Goal: Check status: Check status

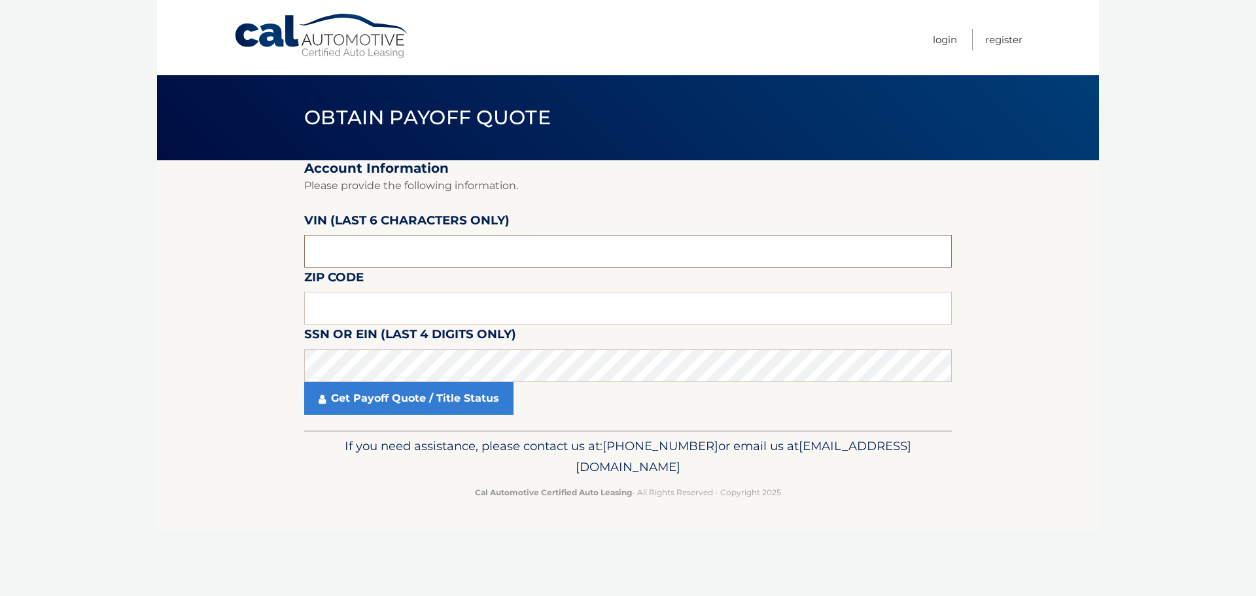
click at [344, 252] on input "text" at bounding box center [628, 251] width 648 height 33
type input "574522"
click at [383, 309] on input "text" at bounding box center [628, 308] width 648 height 33
type input "34953"
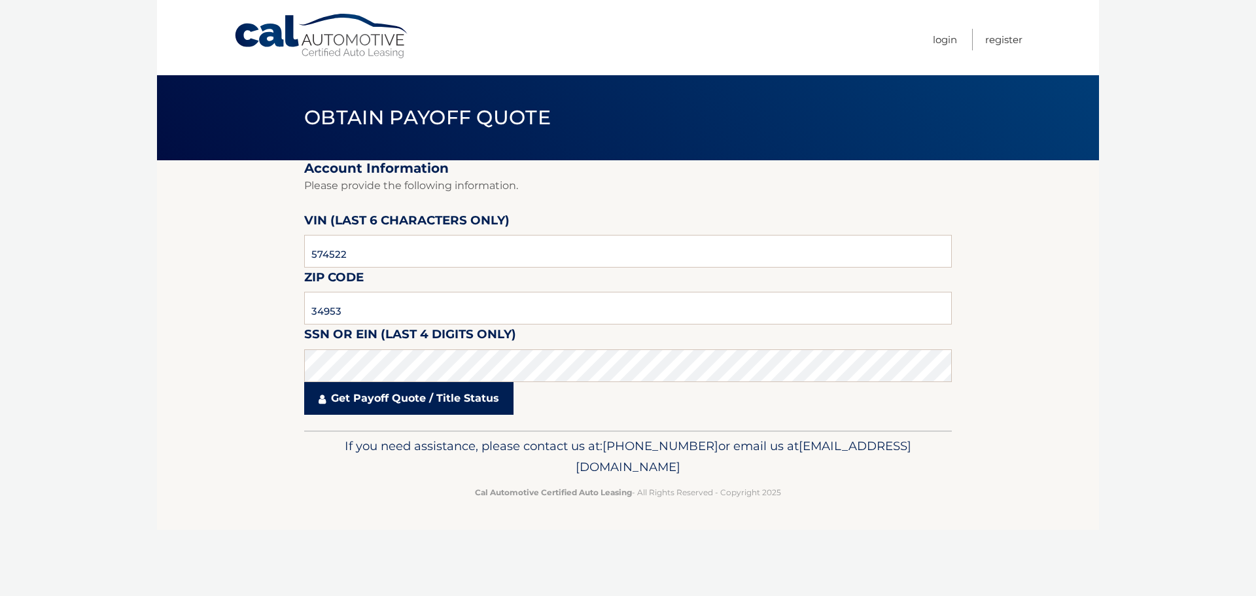
click at [389, 393] on link "Get Payoff Quote / Title Status" at bounding box center [408, 398] width 209 height 33
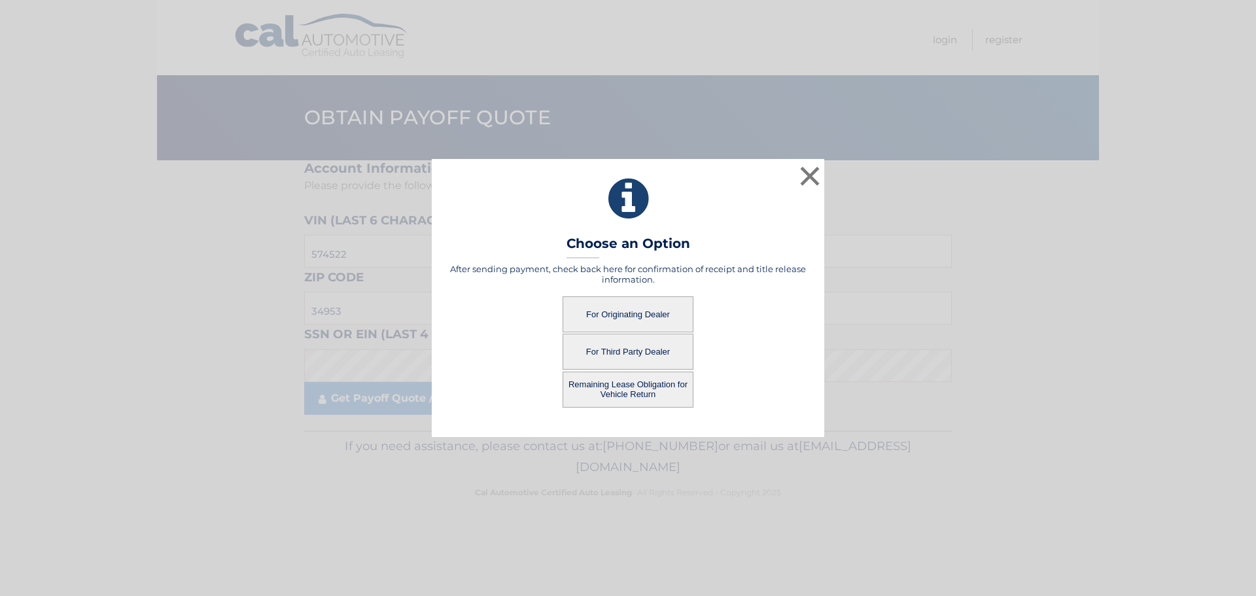
click at [624, 310] on button "For Originating Dealer" at bounding box center [628, 314] width 131 height 36
click at [616, 315] on button "For Originating Dealer" at bounding box center [628, 314] width 131 height 36
click at [616, 314] on button "For Originating Dealer" at bounding box center [628, 314] width 131 height 36
click at [616, 315] on button "For Originating Dealer" at bounding box center [628, 314] width 131 height 36
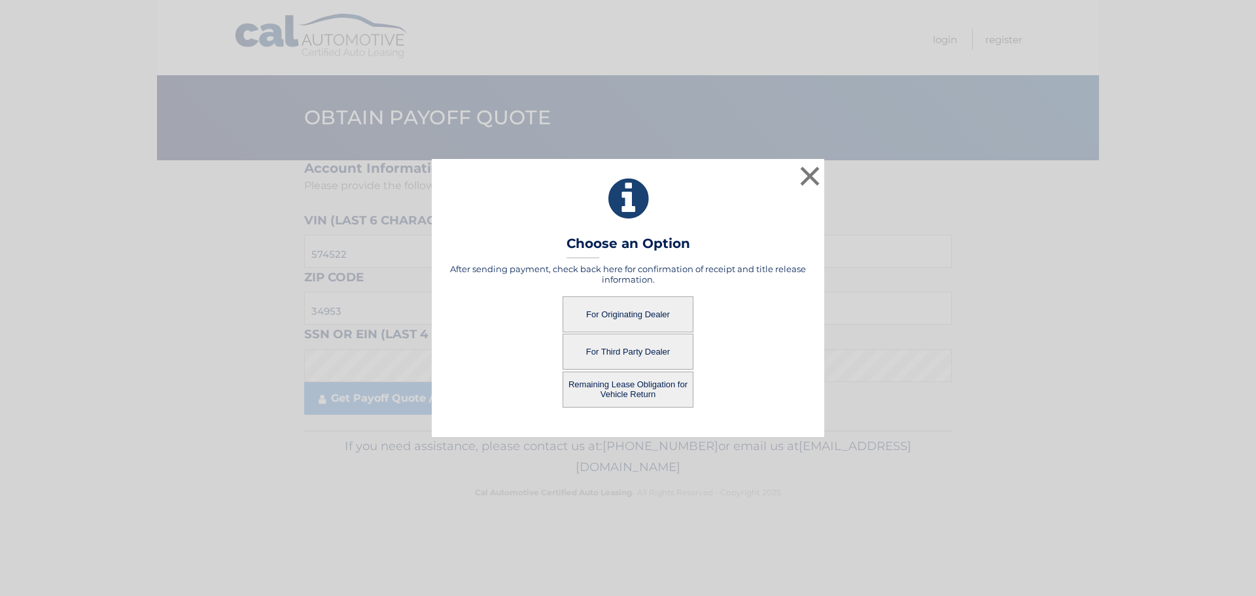
click at [616, 314] on button "For Originating Dealer" at bounding box center [628, 314] width 131 height 36
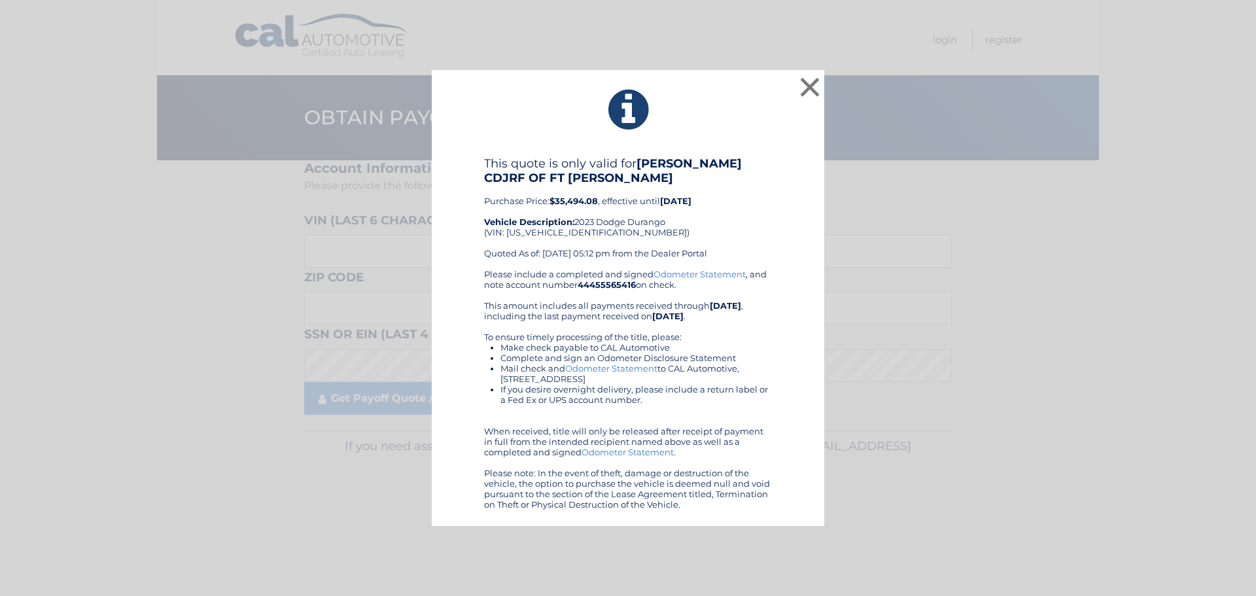
click at [674, 228] on div "This quote is only valid for ARRIGO CDJRF OF FT PIERCE Purchase Price: $35,494.…" at bounding box center [628, 212] width 288 height 113
click at [809, 87] on button "×" at bounding box center [810, 87] width 26 height 26
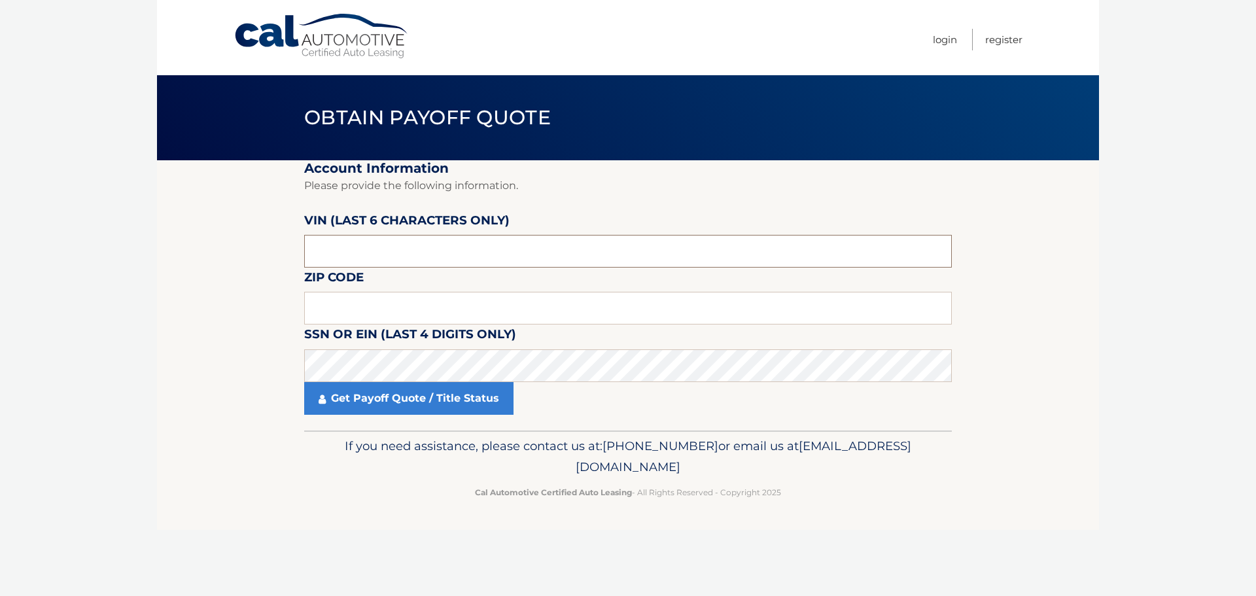
click at [416, 264] on input "text" at bounding box center [628, 251] width 648 height 33
type input "574522"
type input "34953"
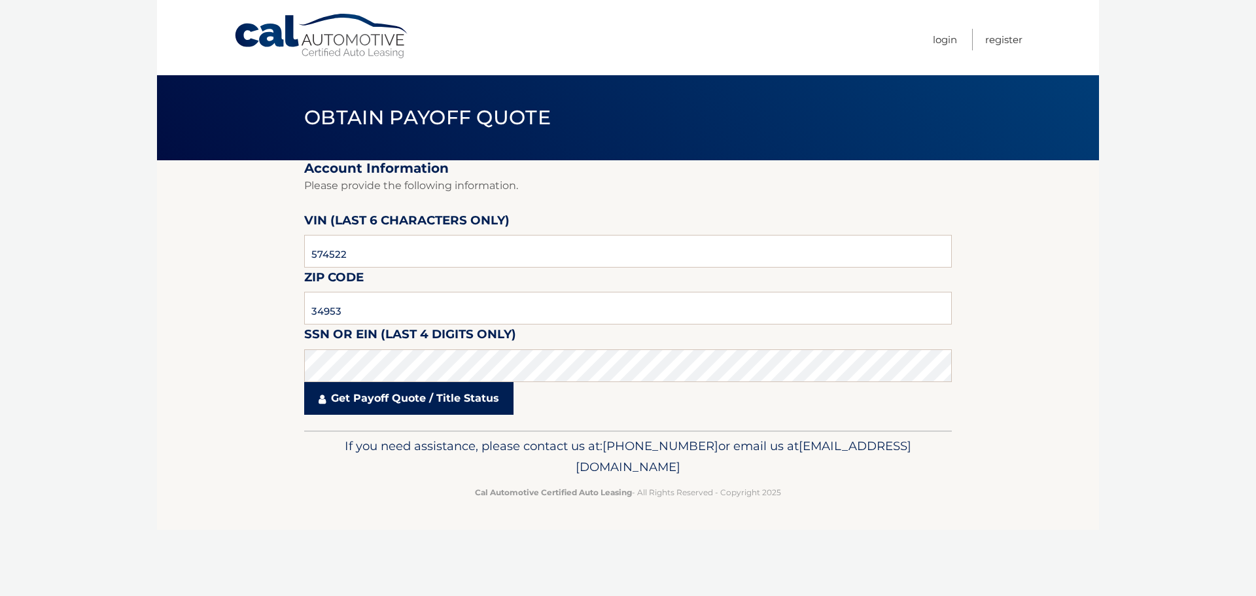
click at [461, 402] on link "Get Payoff Quote / Title Status" at bounding box center [408, 398] width 209 height 33
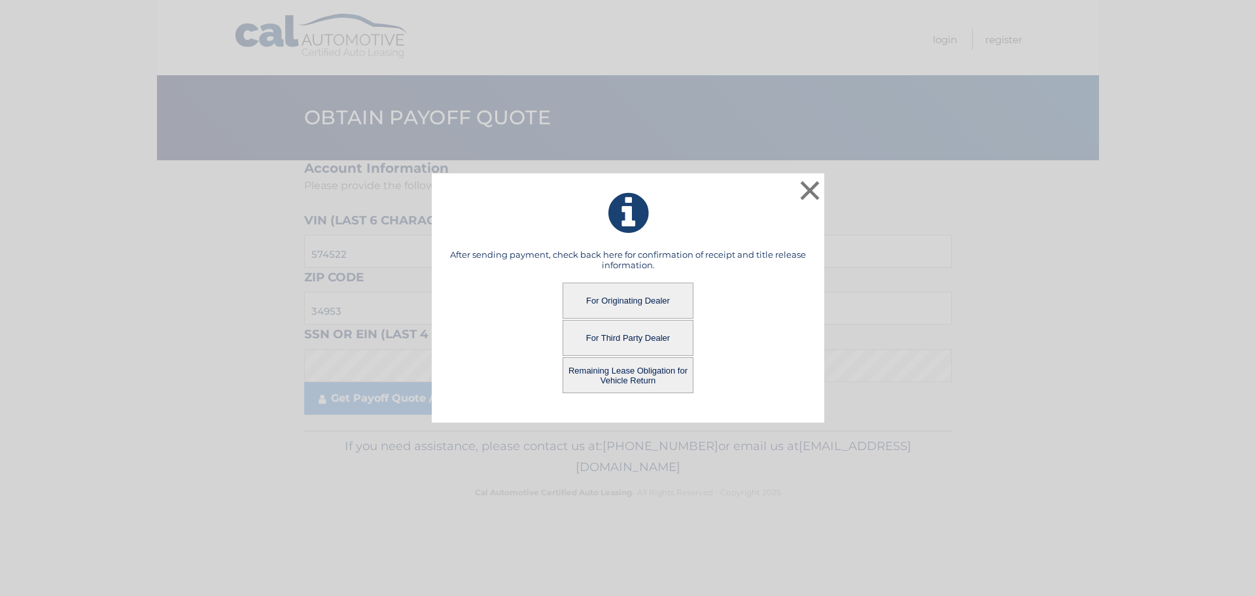
click at [608, 364] on button "Remaining Lease Obligation for Vehicle Return" at bounding box center [628, 375] width 131 height 36
click at [609, 370] on button "Remaining Lease Obligation for Vehicle Return" at bounding box center [628, 375] width 131 height 36
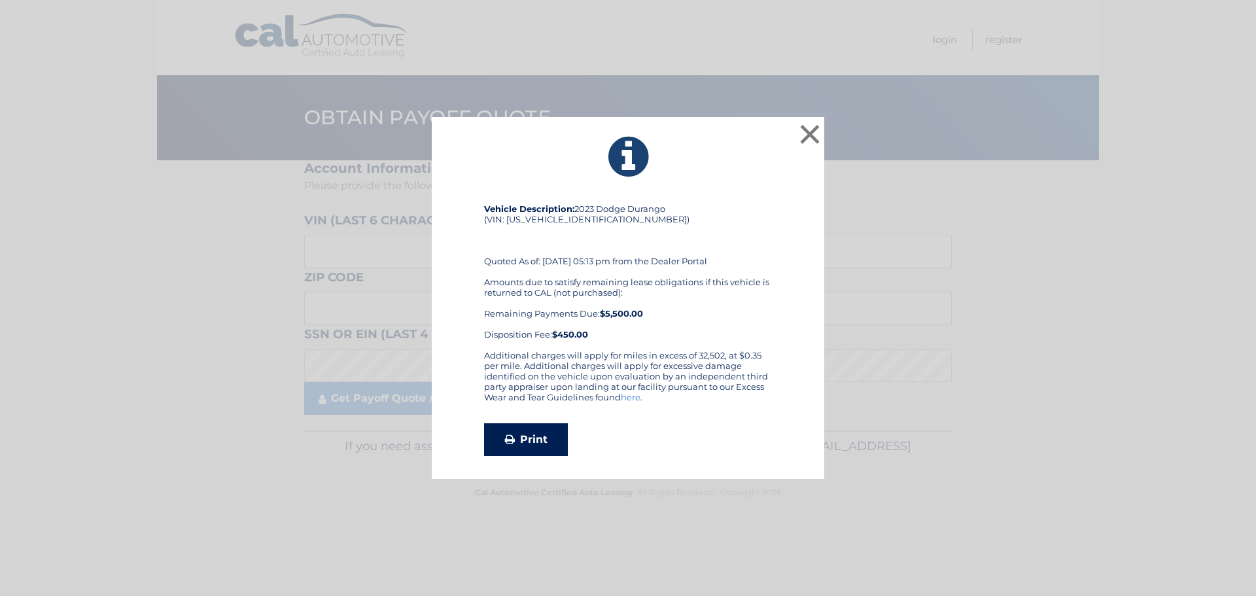
click at [534, 440] on link "Print" at bounding box center [526, 439] width 84 height 33
click at [807, 135] on button "×" at bounding box center [810, 134] width 26 height 26
